Goal: Information Seeking & Learning: Learn about a topic

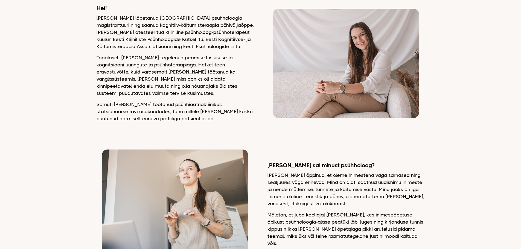
scroll to position [81, 0]
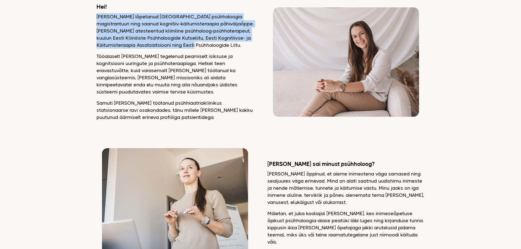
drag, startPoint x: 201, startPoint y: 45, endPoint x: 97, endPoint y: 20, distance: 106.8
click at [97, 20] on p "Olen lõpetanud Tartu Ülikooli psühholoogia magistrantuuri ning saanud kognitiiv…" at bounding box center [175, 31] width 157 height 36
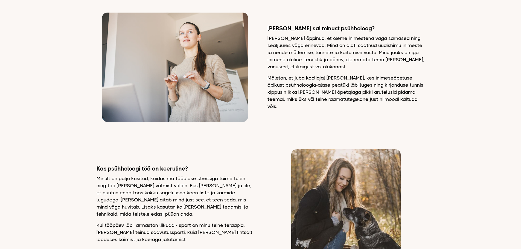
scroll to position [217, 0]
click at [324, 63] on p "Olen õppinud, et oleme inimestena väga sarnased ning sealjuures väga erinevad. …" at bounding box center [346, 52] width 157 height 36
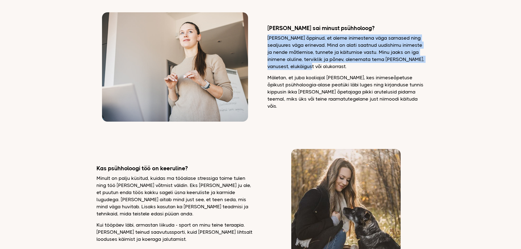
drag, startPoint x: 268, startPoint y: 35, endPoint x: 325, endPoint y: 64, distance: 64.4
click at [325, 64] on p "Olen õppinud, et oleme inimestena väga sarnased ning sealjuures väga erinevad. …" at bounding box center [346, 52] width 157 height 36
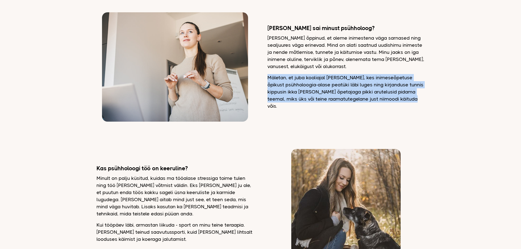
drag, startPoint x: 397, startPoint y: 96, endPoint x: 268, endPoint y: 74, distance: 130.8
click at [268, 74] on p "Mäletan, et juba kooliajal olin esimene, kes inimeseõpetuse õpikust psühholoogi…" at bounding box center [346, 92] width 157 height 36
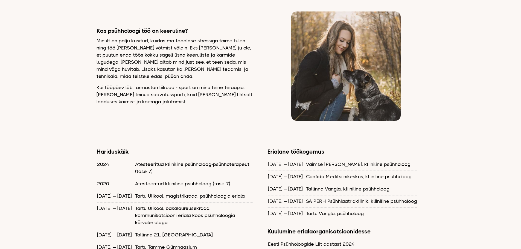
scroll to position [355, 0]
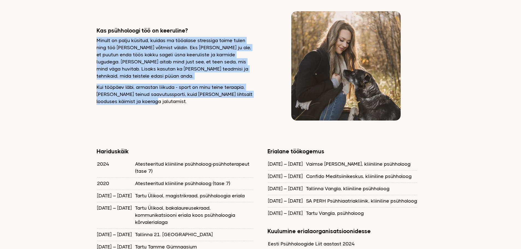
drag, startPoint x: 146, startPoint y: 91, endPoint x: 97, endPoint y: 38, distance: 72.0
click at [97, 38] on div "Kas psühholoogi töö on keeruline? Minult on palju küsitud, kuidas ma tööalase s…" at bounding box center [175, 66] width 157 height 78
click at [97, 38] on p "Minult on palju küsitud, kuidas ma tööalase stressiga toime tulen ning töö koju…" at bounding box center [175, 58] width 157 height 43
drag, startPoint x: 97, startPoint y: 38, endPoint x: 147, endPoint y: 91, distance: 72.8
click at [147, 91] on div "Kas psühholoogi töö on keeruline? Minult on palju küsitud, kuidas ma tööalase s…" at bounding box center [175, 66] width 157 height 78
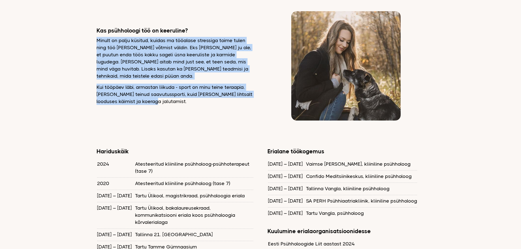
click at [147, 91] on p "Kui tööpäev läbi, armastan liikuda - sport on minu teine teraapia. Olen teinud …" at bounding box center [175, 94] width 157 height 21
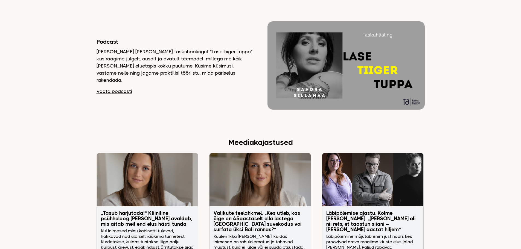
scroll to position [837, 0]
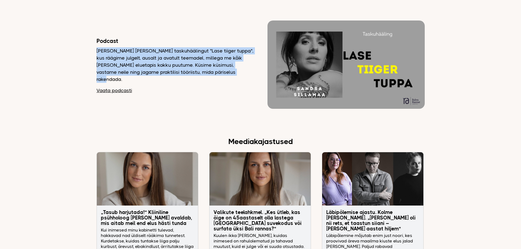
drag, startPoint x: 228, startPoint y: 61, endPoint x: 97, endPoint y: 36, distance: 133.8
click at [97, 37] on div "Podcast Teeme Sandra Sillamaaga koos taskuhäälingut "Lase tiiger tuppa", kus rä…" at bounding box center [175, 65] width 157 height 57
click at [228, 62] on p "Teeme Sandra Sillamaaga koos taskuhäälingut "Lase tiiger tuppa", kus räägime ju…" at bounding box center [175, 65] width 157 height 36
drag, startPoint x: 228, startPoint y: 62, endPoint x: 97, endPoint y: 36, distance: 134.0
click at [97, 37] on div "Podcast Teeme Sandra Sillamaaga koos taskuhäälingut "Lase tiiger tuppa", kus rä…" at bounding box center [175, 65] width 157 height 57
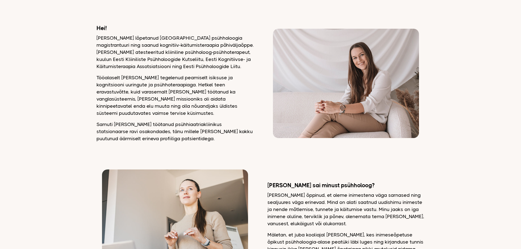
scroll to position [60, 0]
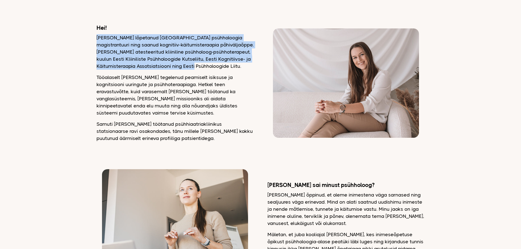
drag, startPoint x: 201, startPoint y: 66, endPoint x: 98, endPoint y: 33, distance: 107.6
click at [98, 33] on div "Hei! Olen lõpetanud Tartu Ülikooli psühholoogia magistrantuuri ning saanud kogn…" at bounding box center [175, 83] width 157 height 118
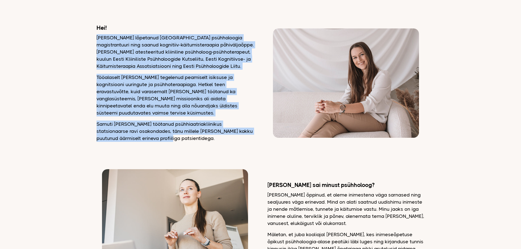
drag, startPoint x: 151, startPoint y: 131, endPoint x: 97, endPoint y: 38, distance: 107.0
click at [97, 38] on div "Hei! Olen lõpetanud Tartu Ülikooli psühholoogia magistrantuuri ning saanud kogn…" at bounding box center [175, 83] width 157 height 118
click at [97, 38] on p "Olen lõpetanud Tartu Ülikooli psühholoogia magistrantuuri ning saanud kognitiiv…" at bounding box center [175, 52] width 157 height 36
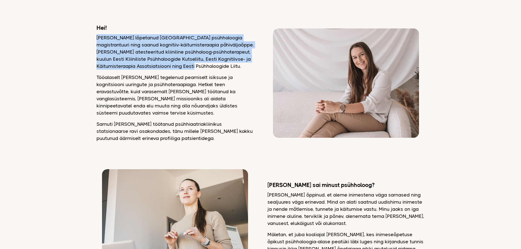
drag, startPoint x: 97, startPoint y: 38, endPoint x: 201, endPoint y: 67, distance: 107.3
click at [201, 67] on p "Olen lõpetanud Tartu Ülikooli psühholoogia magistrantuuri ning saanud kognitiiv…" at bounding box center [175, 52] width 157 height 36
drag, startPoint x: 201, startPoint y: 67, endPoint x: 97, endPoint y: 34, distance: 108.5
click at [97, 34] on div "Hei! Olen lõpetanud Tartu Ülikooli psühholoogia magistrantuuri ning saanud kogn…" at bounding box center [175, 83] width 157 height 118
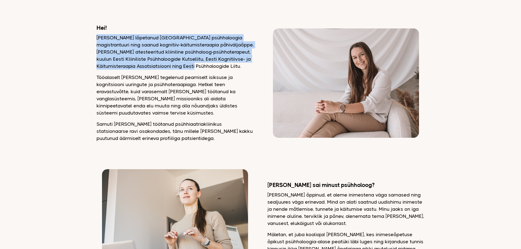
click at [201, 65] on p "Olen lõpetanud Tartu Ülikooli psühholoogia magistrantuuri ning saanud kognitiiv…" at bounding box center [175, 52] width 157 height 36
drag, startPoint x: 201, startPoint y: 65, endPoint x: 97, endPoint y: 29, distance: 109.9
click at [97, 29] on div "Hei! Olen lõpetanud Tartu Ülikooli psühholoogia magistrantuuri ning saanud kogn…" at bounding box center [175, 83] width 157 height 118
click at [97, 29] on h2 "Hei!" at bounding box center [175, 27] width 157 height 7
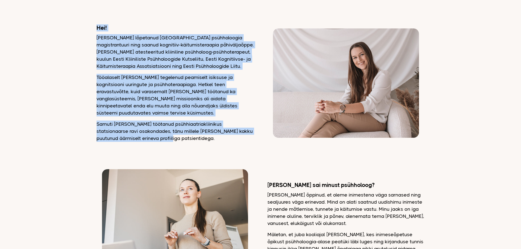
drag, startPoint x: 97, startPoint y: 29, endPoint x: 150, endPoint y: 131, distance: 114.8
click at [150, 131] on div "Hei! Olen lõpetanud Tartu Ülikooli psühholoogia magistrantuuri ning saanud kogn…" at bounding box center [175, 83] width 157 height 118
click at [150, 131] on p "Samuti olen töötanud psühhiaatriakliinikus statsionaarse ravi osakondades, tänu…" at bounding box center [175, 131] width 157 height 21
drag, startPoint x: 150, startPoint y: 131, endPoint x: 96, endPoint y: 30, distance: 114.2
click at [97, 30] on div "Hei! Olen lõpetanud Tartu Ülikooli psühholoogia magistrantuuri ning saanud kogn…" at bounding box center [175, 83] width 157 height 118
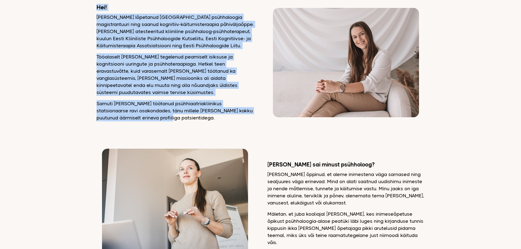
scroll to position [81, 0]
click at [151, 111] on p "Samuti olen töötanud psühhiaatriakliinikus statsionaarse ravi osakondades, tänu…" at bounding box center [175, 110] width 157 height 21
drag, startPoint x: 151, startPoint y: 111, endPoint x: 97, endPoint y: 9, distance: 114.9
click at [97, 9] on div "Hei! Olen lõpetanud Tartu Ülikooli psühholoogia magistrantuuri ning saanud kogn…" at bounding box center [175, 63] width 157 height 118
click at [97, 9] on h2 "Hei!" at bounding box center [175, 7] width 157 height 7
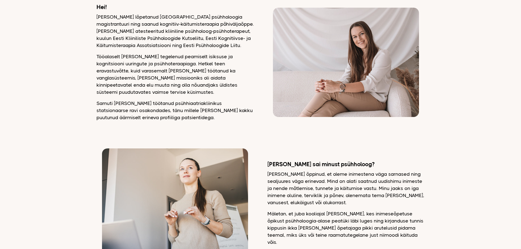
scroll to position [0, 0]
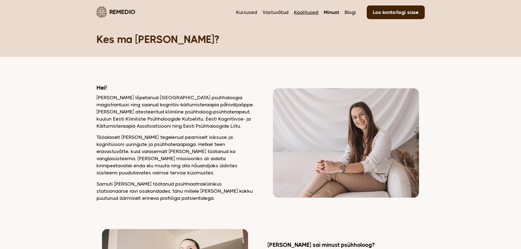
click at [301, 11] on link "Koolitused" at bounding box center [306, 12] width 24 height 7
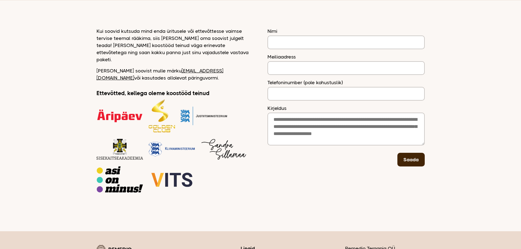
scroll to position [57, 0]
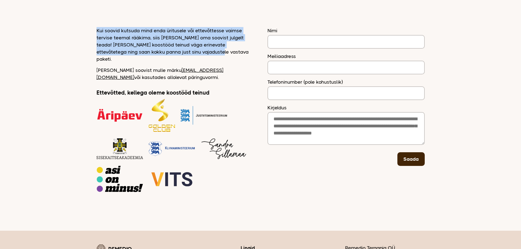
drag, startPoint x: 195, startPoint y: 52, endPoint x: 98, endPoint y: 25, distance: 101.2
click at [98, 25] on main "Remedio Kursused Vastuvõtud Koolitused Minust Blogi Loo konto/logi sisse Koolit…" at bounding box center [260, 81] width 521 height 277
drag, startPoint x: 98, startPoint y: 25, endPoint x: 196, endPoint y: 52, distance: 101.7
click at [196, 52] on main "Remedio Kursused Vastuvõtud Koolitused Minust Blogi Loo konto/logi sisse Koolit…" at bounding box center [260, 81] width 521 height 277
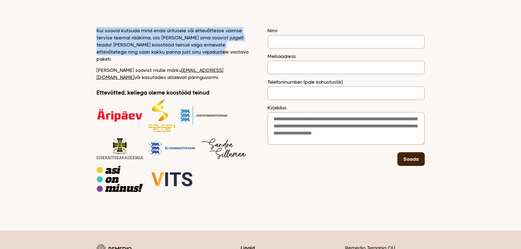
click at [196, 52] on p "Kui soovid kutsuda mind enda üritusele või ettevõttesse vaimse tervise teemal r…" at bounding box center [175, 45] width 157 height 36
drag, startPoint x: 196, startPoint y: 52, endPoint x: 97, endPoint y: 30, distance: 101.8
click at [97, 30] on p "Kui soovid kutsuda mind enda üritusele või ettevõttesse vaimse tervise teemal r…" at bounding box center [175, 45] width 157 height 36
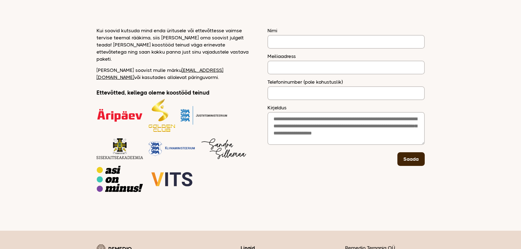
drag, startPoint x: 97, startPoint y: 30, endPoint x: 153, endPoint y: 71, distance: 70.0
click at [153, 71] on div "Kui soovid kutsuda mind enda üritusele või ettevõttesse vaimse tervise teemal r…" at bounding box center [175, 110] width 157 height 166
click at [149, 71] on p "[PERSON_NAME] soovist mulle märku [EMAIL_ADDRESS][DOMAIN_NAME] või kasutades al…" at bounding box center [175, 74] width 157 height 14
drag, startPoint x: 149, startPoint y: 71, endPoint x: 98, endPoint y: 28, distance: 66.3
click at [98, 28] on div "Kui soovid kutsuda mind enda üritusele või ettevõttesse vaimse tervise teemal r…" at bounding box center [175, 110] width 157 height 166
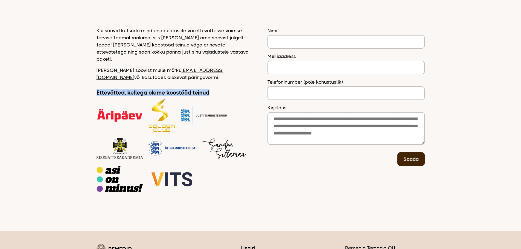
drag, startPoint x: 211, startPoint y: 85, endPoint x: 97, endPoint y: 81, distance: 113.6
click at [97, 81] on div "Kui soovid kutsuda mind enda üritusele või ettevõttesse vaimse tervise teemal r…" at bounding box center [175, 110] width 157 height 166
drag, startPoint x: 148, startPoint y: 70, endPoint x: 97, endPoint y: 28, distance: 65.7
click at [97, 28] on div "Kui soovid kutsuda mind enda üritusele või ettevõttesse vaimse tervise teemal r…" at bounding box center [175, 110] width 157 height 166
click at [97, 28] on p "Kui soovid kutsuda mind enda üritusele või ettevõttesse vaimse tervise teemal r…" at bounding box center [175, 45] width 157 height 36
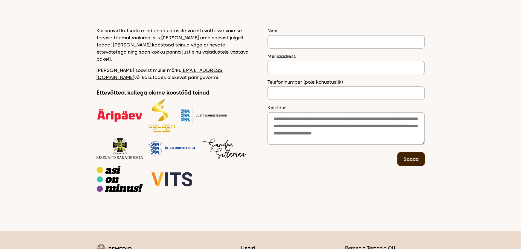
scroll to position [0, 0]
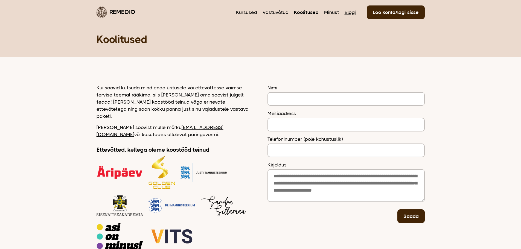
click at [346, 11] on link "Blogi" at bounding box center [350, 12] width 11 height 7
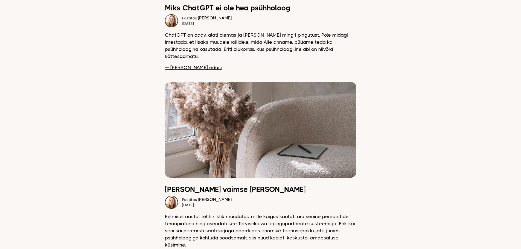
scroll to position [168, 0]
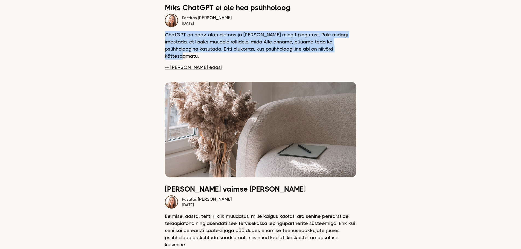
drag, startPoint x: 334, startPoint y: 49, endPoint x: 166, endPoint y: 34, distance: 168.9
click at [166, 34] on p "ChatGPT on odav, alati olemas ja ei vaja mingit pingutust. Pole midagi imestada…" at bounding box center [261, 45] width 192 height 28
click at [181, 64] on link "⇾ Loe edasi" at bounding box center [193, 67] width 57 height 7
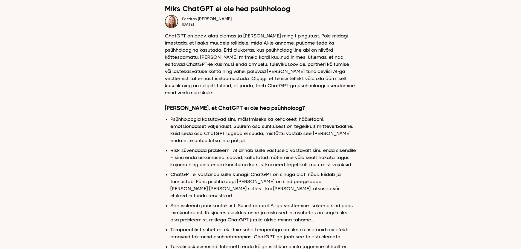
scroll to position [167, 0]
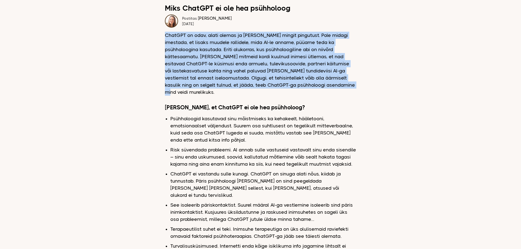
drag, startPoint x: 303, startPoint y: 86, endPoint x: 166, endPoint y: 33, distance: 147.4
click at [166, 33] on p "ChatGPT on odav, alati olemas ja [PERSON_NAME] mingit pingutust. Pole midagi im…" at bounding box center [261, 64] width 192 height 64
drag, startPoint x: 166, startPoint y: 33, endPoint x: 303, endPoint y: 84, distance: 147.1
click at [303, 84] on p "ChatGPT on odav, alati olemas ja [PERSON_NAME] mingit pingutust. Pole midagi im…" at bounding box center [261, 64] width 192 height 64
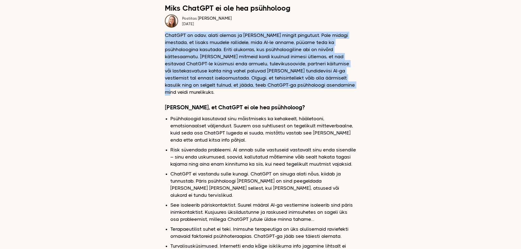
click at [303, 84] on p "ChatGPT on odav, alati olemas ja [PERSON_NAME] mingit pingutust. Pole midagi im…" at bounding box center [261, 64] width 192 height 64
drag, startPoint x: 303, startPoint y: 84, endPoint x: 166, endPoint y: 31, distance: 147.5
click at [166, 31] on div "Miks ChatGPT ei ole hea psühholoog Dagmar Ainsoo 2 juuli, 2025 ChatGPT on odav,…" at bounding box center [261, 131] width 192 height 461
drag, startPoint x: 166, startPoint y: 31, endPoint x: 303, endPoint y: 85, distance: 147.2
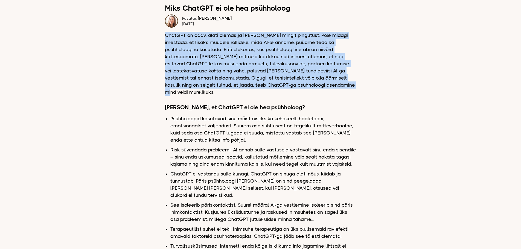
click at [303, 85] on div "Miks ChatGPT ei ole hea psühholoog Dagmar Ainsoo 2 juuli, 2025 ChatGPT on odav,…" at bounding box center [261, 131] width 192 height 461
click at [303, 85] on p "ChatGPT on odav, alati olemas ja ei vaja mingit pingutust. Pole midagi imestada…" at bounding box center [261, 64] width 192 height 64
drag, startPoint x: 303, startPoint y: 85, endPoint x: 166, endPoint y: 32, distance: 147.2
click at [166, 32] on p "ChatGPT on odav, alati olemas ja ei vaja mingit pingutust. Pole midagi imestada…" at bounding box center [261, 64] width 192 height 64
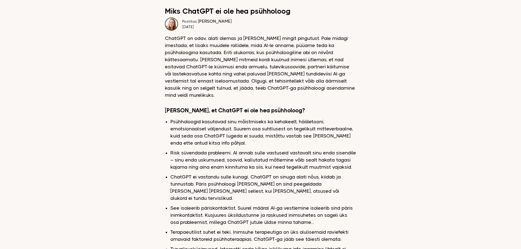
scroll to position [164, 0]
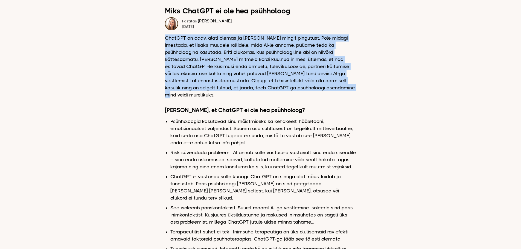
drag, startPoint x: 303, startPoint y: 88, endPoint x: 166, endPoint y: 39, distance: 145.5
click at [166, 39] on p "ChatGPT on odav, alati olemas ja ei vaja mingit pingutust. Pole midagi imestada…" at bounding box center [261, 66] width 192 height 64
drag, startPoint x: 166, startPoint y: 39, endPoint x: 303, endPoint y: 87, distance: 144.9
click at [303, 87] on p "ChatGPT on odav, alati olemas ja ei vaja mingit pingutust. Pole midagi imestada…" at bounding box center [261, 66] width 192 height 64
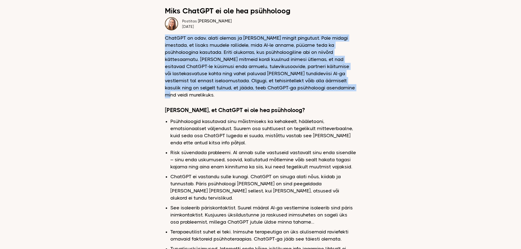
click at [303, 87] on p "ChatGPT on odav, alati olemas ja ei vaja mingit pingutust. Pole midagi imestada…" at bounding box center [261, 66] width 192 height 64
drag, startPoint x: 165, startPoint y: 37, endPoint x: 304, endPoint y: 88, distance: 147.7
click at [304, 88] on p "ChatGPT on odav, alati olemas ja ei vaja mingit pingutust. Pole midagi imestada…" at bounding box center [261, 66] width 192 height 64
drag, startPoint x: 304, startPoint y: 88, endPoint x: 166, endPoint y: 38, distance: 146.4
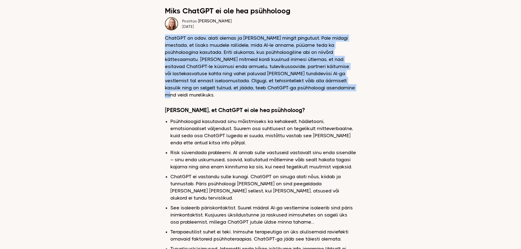
click at [166, 38] on p "ChatGPT on odav, alati olemas ja ei vaja mingit pingutust. Pole midagi imestada…" at bounding box center [261, 66] width 192 height 64
drag, startPoint x: 303, startPoint y: 88, endPoint x: 165, endPoint y: 37, distance: 146.3
click at [165, 37] on p "ChatGPT on odav, alati olemas ja ei vaja mingit pingutust. Pole midagi imestada…" at bounding box center [261, 66] width 192 height 64
drag, startPoint x: 204, startPoint y: 25, endPoint x: 182, endPoint y: 19, distance: 23.5
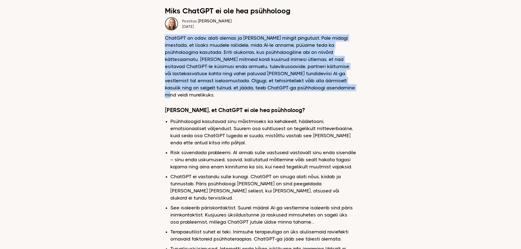
click at [182, 19] on div "Dagmar Ainsoo 2 juuli, 2025" at bounding box center [261, 23] width 192 height 13
drag, startPoint x: 303, startPoint y: 88, endPoint x: 164, endPoint y: 38, distance: 148.6
click at [164, 38] on div "Miks ChatGPT ei ole hea psühholoog Dagmar Ainsoo 2 juuli, 2025 ChatGPT on odav,…" at bounding box center [261, 158] width 328 height 510
click at [173, 24] on img at bounding box center [171, 23] width 13 height 13
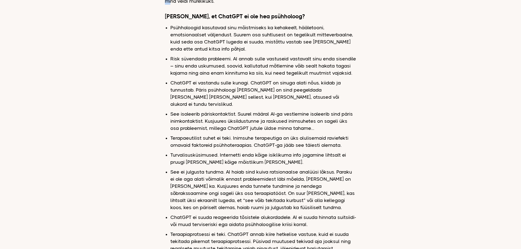
scroll to position [259, 0]
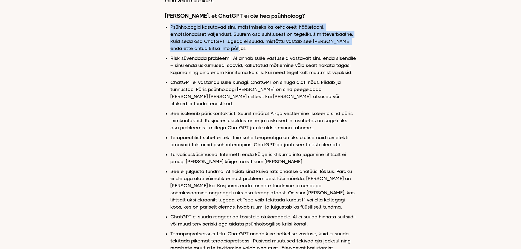
drag, startPoint x: 222, startPoint y: 41, endPoint x: 170, endPoint y: 14, distance: 58.9
click at [170, 14] on div "Miks ChatGPT ei ole hea psühholoog Dagmar Ainsoo 2 juuli, 2025 ChatGPT on odav,…" at bounding box center [261, 39] width 192 height 461
drag, startPoint x: 170, startPoint y: 14, endPoint x: 222, endPoint y: 41, distance: 58.7
click at [222, 41] on div "Miks ChatGPT ei ole hea psühholoog Dagmar Ainsoo 2 juuli, 2025 ChatGPT on odav,…" at bounding box center [261, 39] width 192 height 461
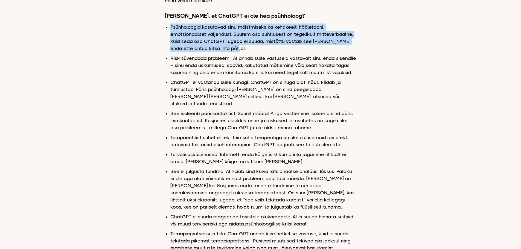
click at [222, 41] on li "Psühholoogid kasutavad sinu mõistmiseks ka kehakeelt, hääletooni, emotsionaalse…" at bounding box center [263, 38] width 186 height 28
drag, startPoint x: 222, startPoint y: 41, endPoint x: 170, endPoint y: 16, distance: 57.6
click at [170, 16] on div "Miks ChatGPT ei ole hea psühholoog Dagmar Ainsoo 2 juuli, 2025 ChatGPT on odav,…" at bounding box center [261, 39] width 192 height 461
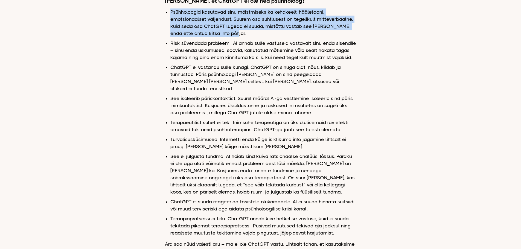
scroll to position [274, 0]
click at [222, 26] on li "Psühholoogid kasutavad sinu mõistmiseks ka kehakeelt, hääletooni, emotsionaalse…" at bounding box center [263, 22] width 186 height 28
drag, startPoint x: 222, startPoint y: 26, endPoint x: 170, endPoint y: 6, distance: 55.6
click at [170, 8] on li "Psühholoogid kasutavad sinu mõistmiseks ka kehakeelt, hääletooni, emotsionaalse…" at bounding box center [263, 22] width 186 height 28
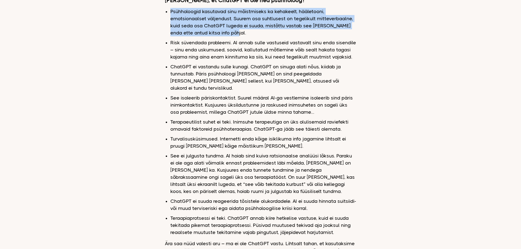
drag, startPoint x: 170, startPoint y: 6, endPoint x: 222, endPoint y: 25, distance: 55.1
click at [222, 25] on li "Psühholoogid kasutavad sinu mõistmiseks ka kehakeelt, hääletooni, emotsionaalse…" at bounding box center [263, 22] width 186 height 28
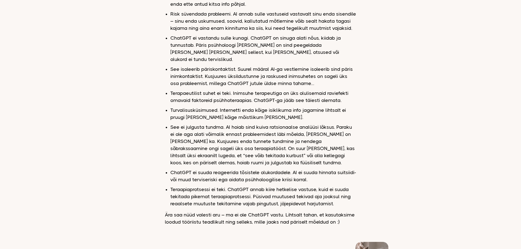
scroll to position [304, 0]
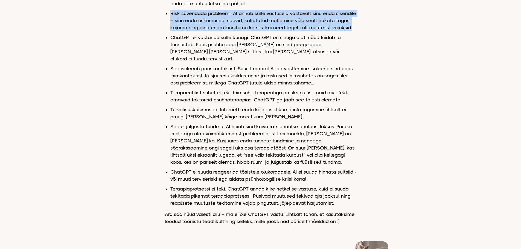
drag, startPoint x: 351, startPoint y: 21, endPoint x: 171, endPoint y: 8, distance: 180.2
click at [171, 10] on li "Risk süvendada probleemi. AI annab sulle vastuseid vastavalt sinu enda sisendil…" at bounding box center [263, 20] width 186 height 21
drag, startPoint x: 171, startPoint y: 8, endPoint x: 352, endPoint y: 20, distance: 180.9
click at [352, 20] on li "Risk süvendada probleemi. AI annab sulle vastuseid vastavalt sinu enda sisendil…" at bounding box center [263, 20] width 186 height 21
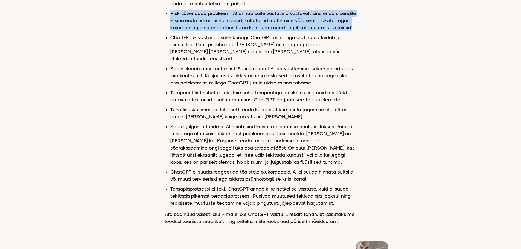
click at [352, 20] on li "Risk süvendada probleemi. AI annab sulle vastuseid vastavalt sinu enda sisendil…" at bounding box center [263, 20] width 186 height 21
drag, startPoint x: 352, startPoint y: 20, endPoint x: 171, endPoint y: 7, distance: 181.3
click at [171, 10] on li "Risk süvendada probleemi. AI annab sulle vastuseid vastavalt sinu enda sisendil…" at bounding box center [263, 20] width 186 height 21
